Goal: Transaction & Acquisition: Purchase product/service

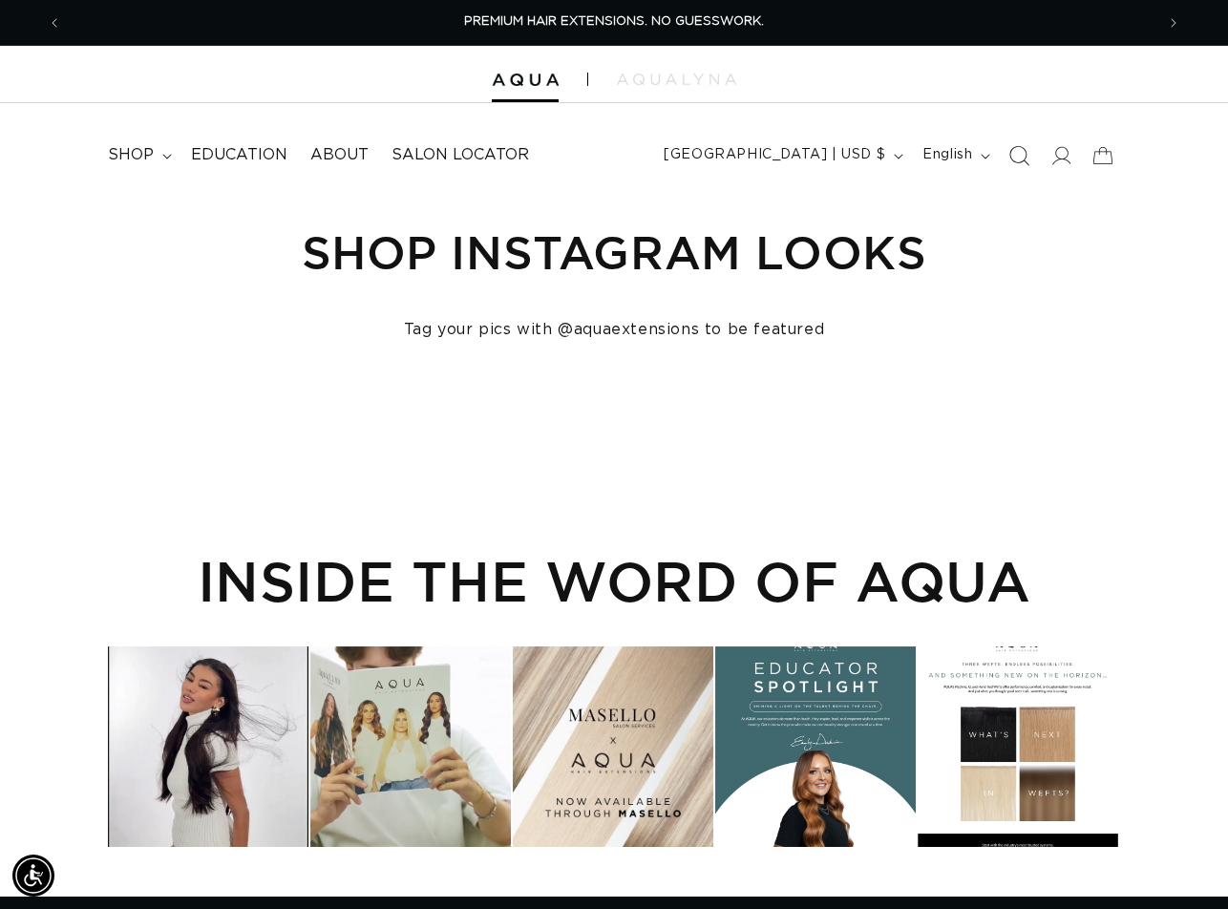
click at [1019, 157] on icon "Search" at bounding box center [1019, 155] width 20 height 20
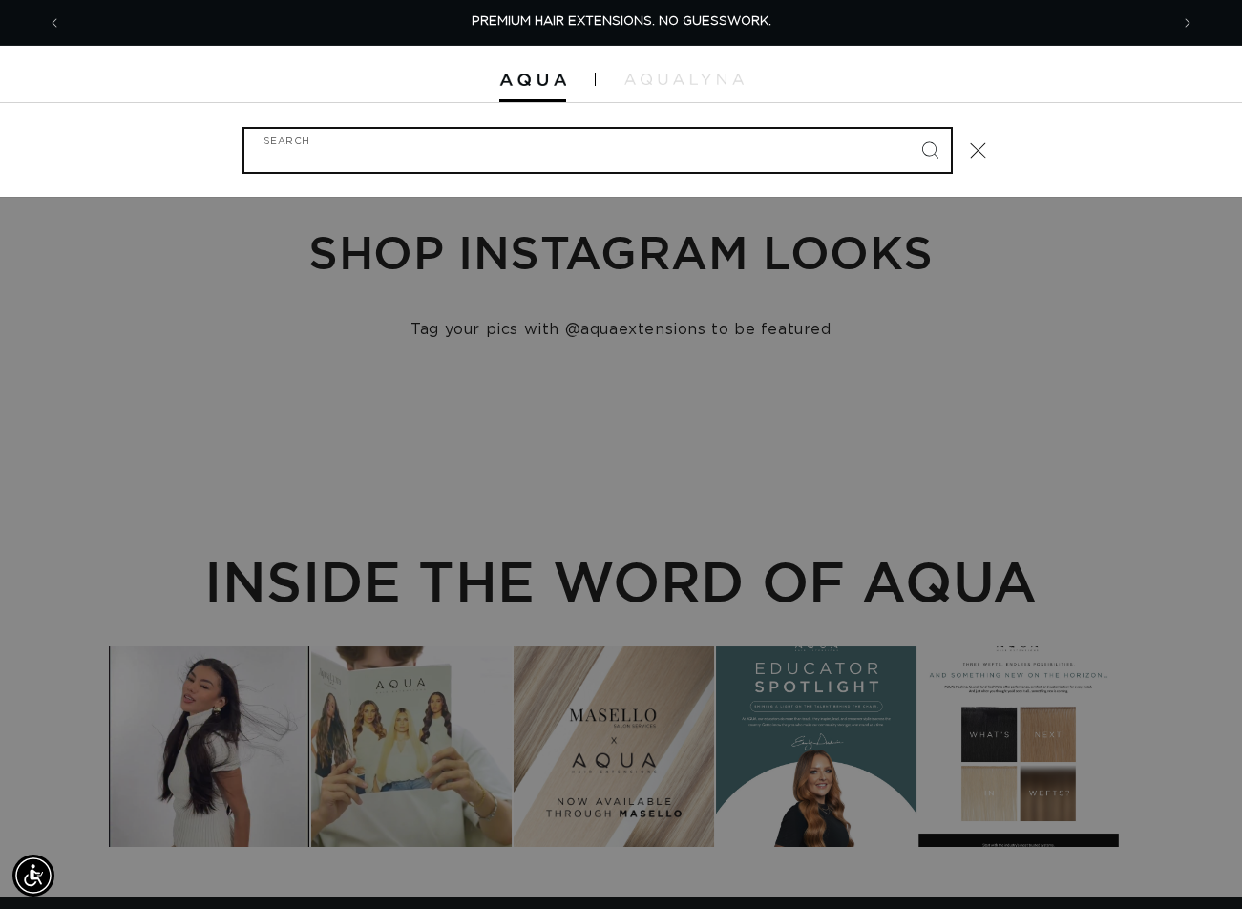
paste input "14" FUSION #33"
type input "14" FUSION #33"
click at [909, 129] on button "Search" at bounding box center [930, 150] width 42 height 42
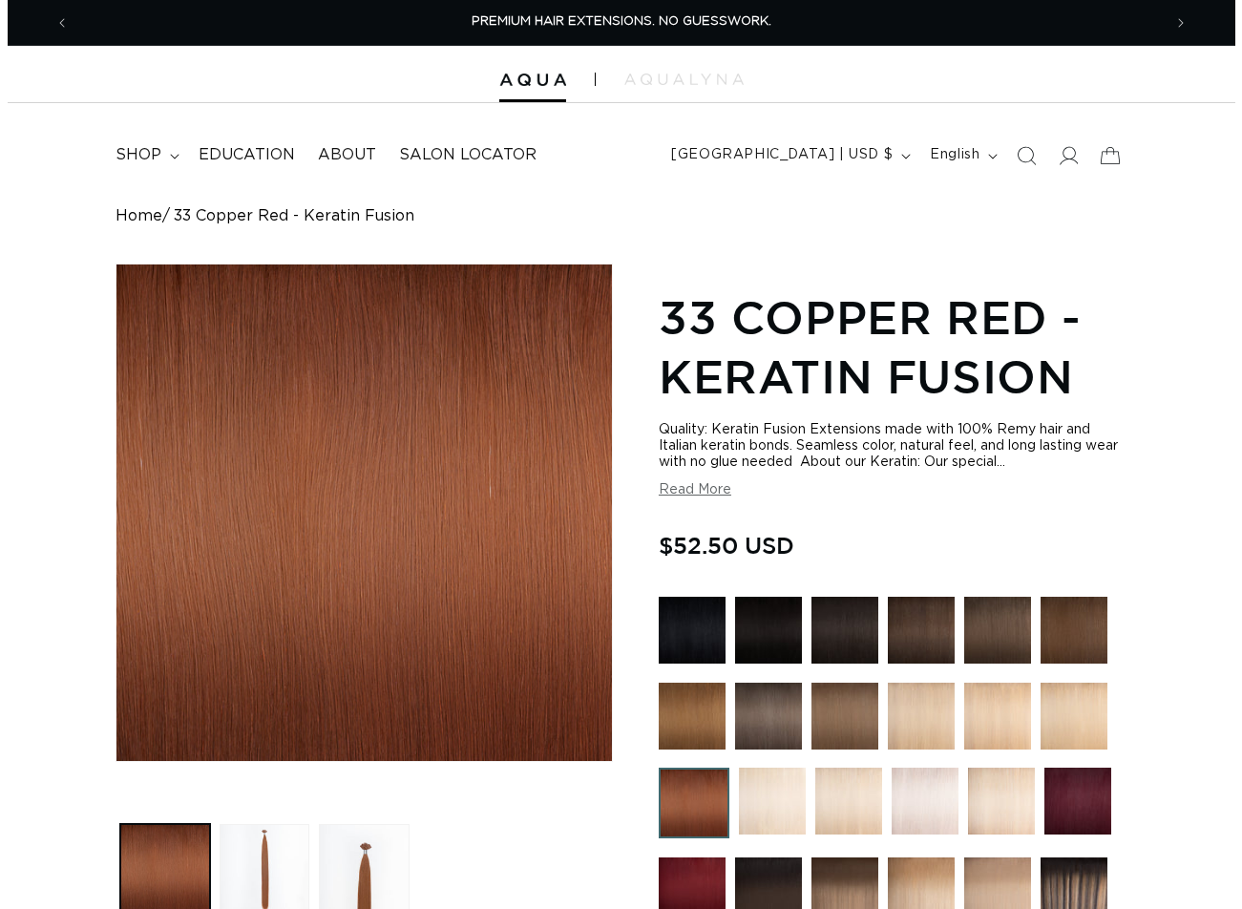
scroll to position [668, 0]
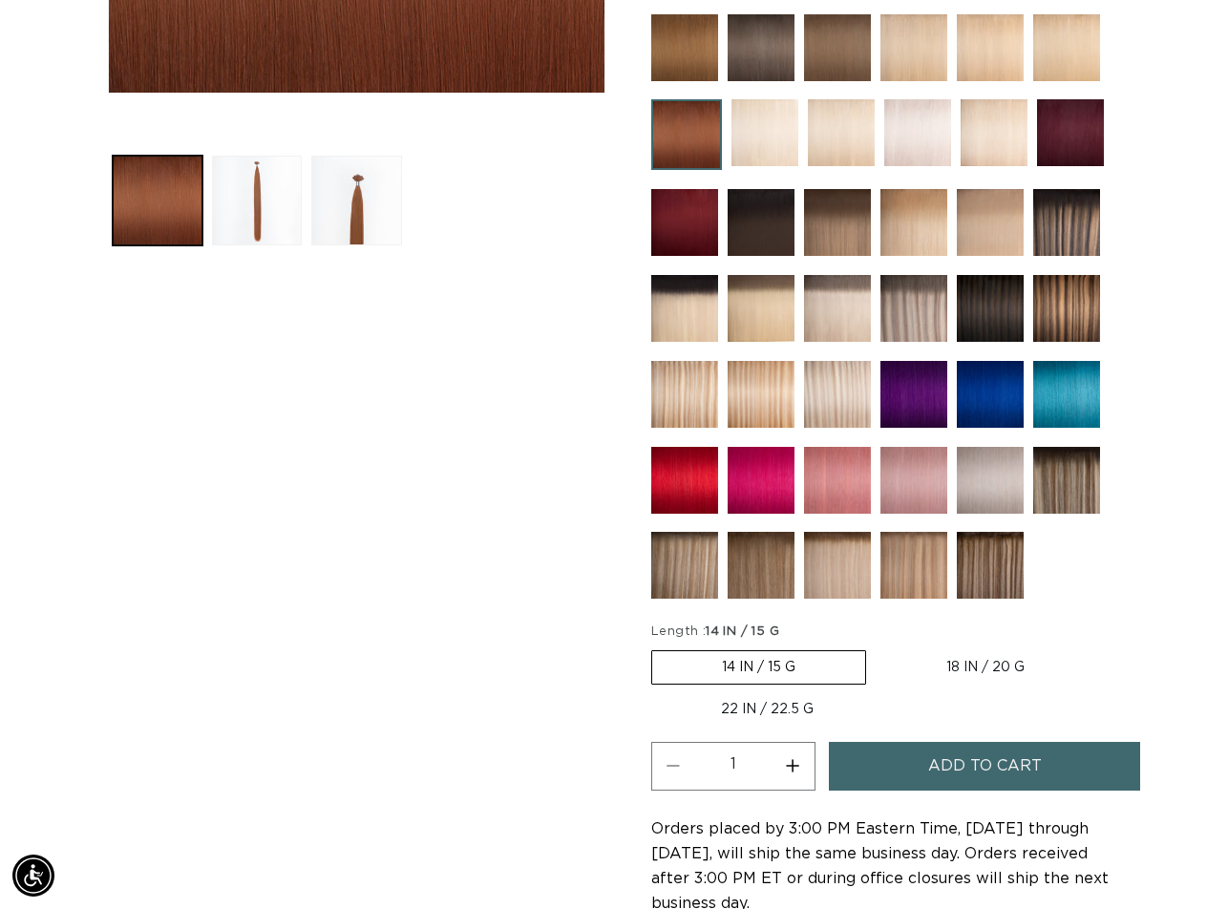
click at [933, 760] on span "Add to cart" at bounding box center [985, 766] width 114 height 49
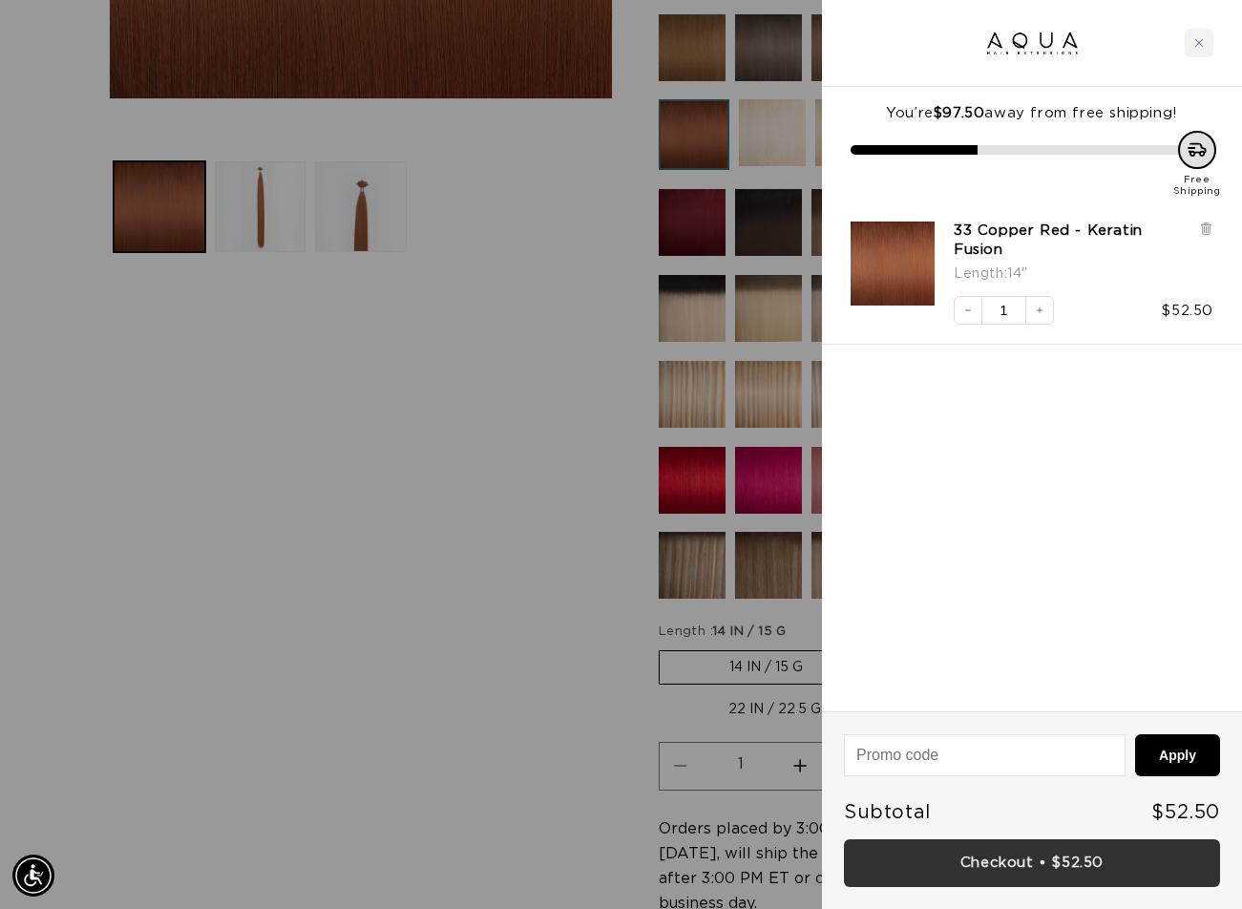
click at [1022, 857] on link "Checkout • $52.50" at bounding box center [1032, 863] width 376 height 49
